Goal: Information Seeking & Learning: Learn about a topic

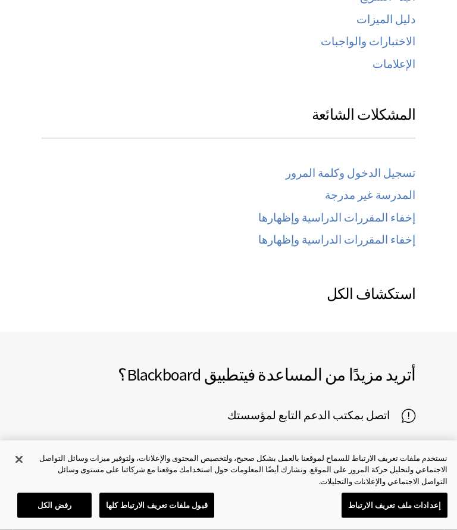
scroll to position [636, 0]
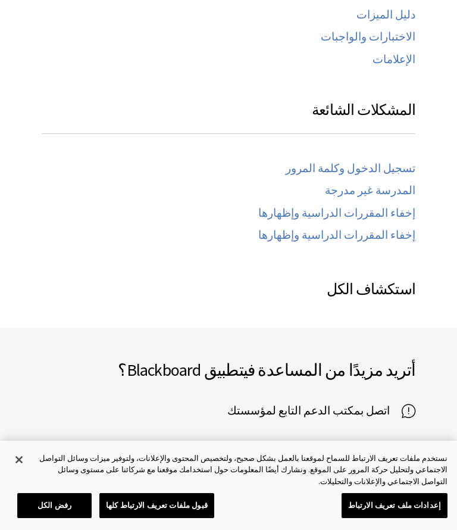
click at [395, 402] on span "اتصل بمكتب الدعم التابع لمؤسستك" at bounding box center [314, 411] width 174 height 18
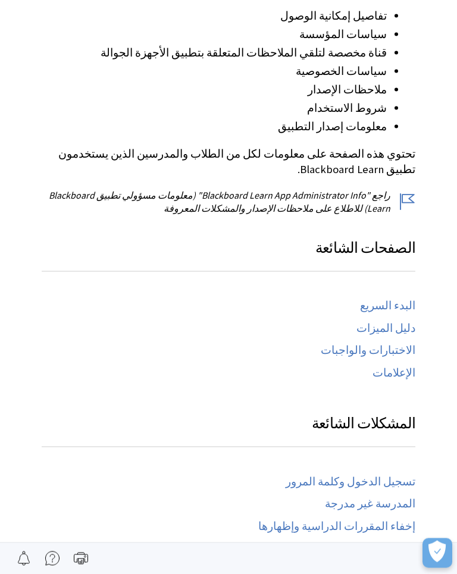
scroll to position [323, 0]
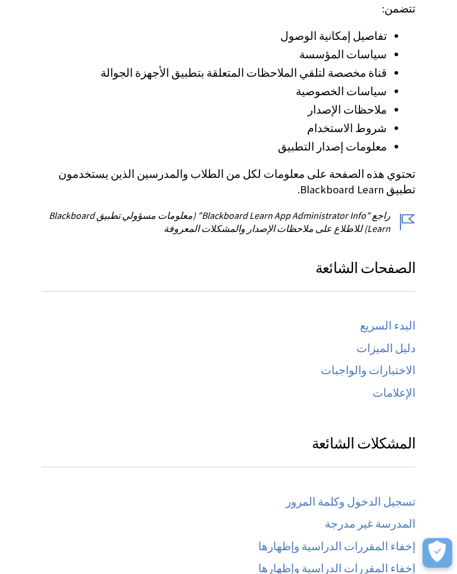
scroll to position [303, 0]
click at [331, 495] on link "تسجيل الدخول وكلمة المرور" at bounding box center [351, 502] width 130 height 14
